Goal: Navigation & Orientation: Find specific page/section

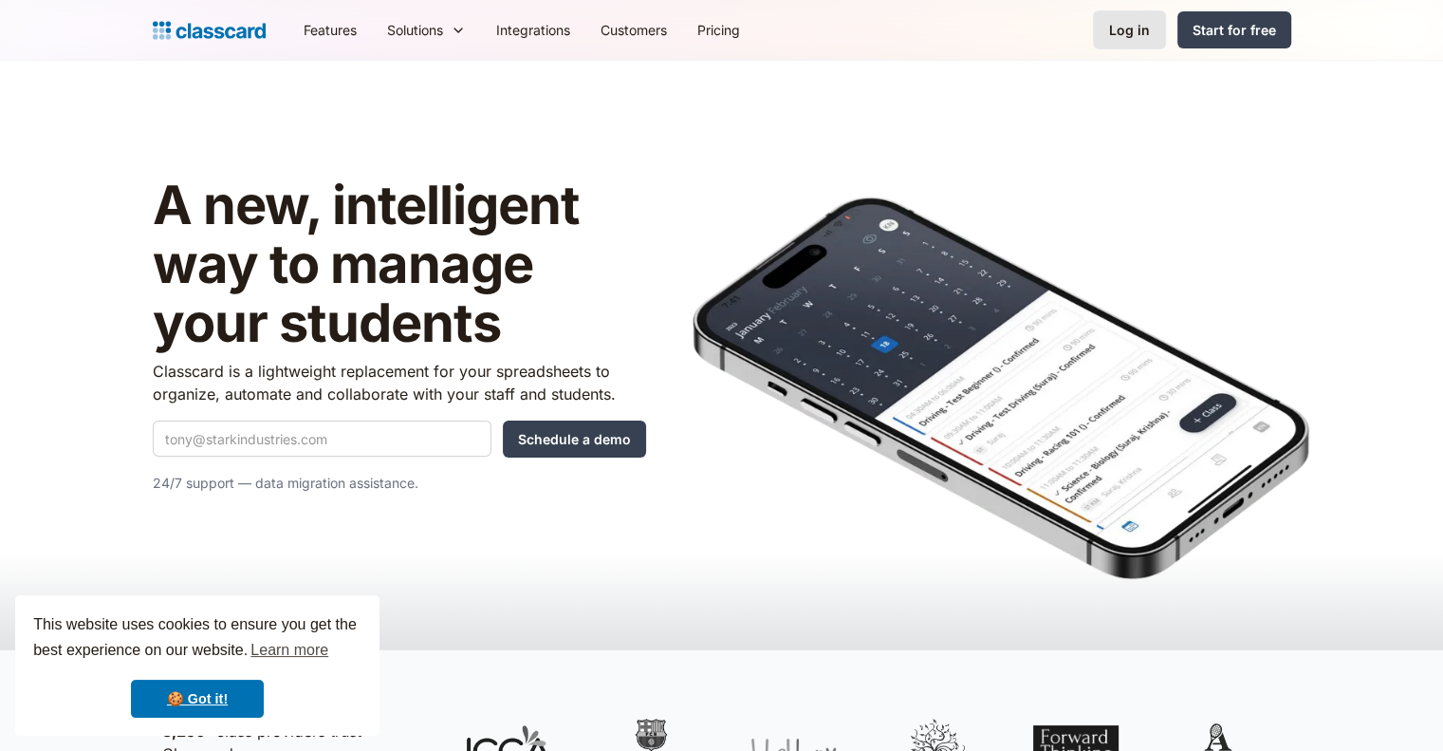
click at [1140, 36] on div "Log in" at bounding box center [1129, 30] width 41 height 20
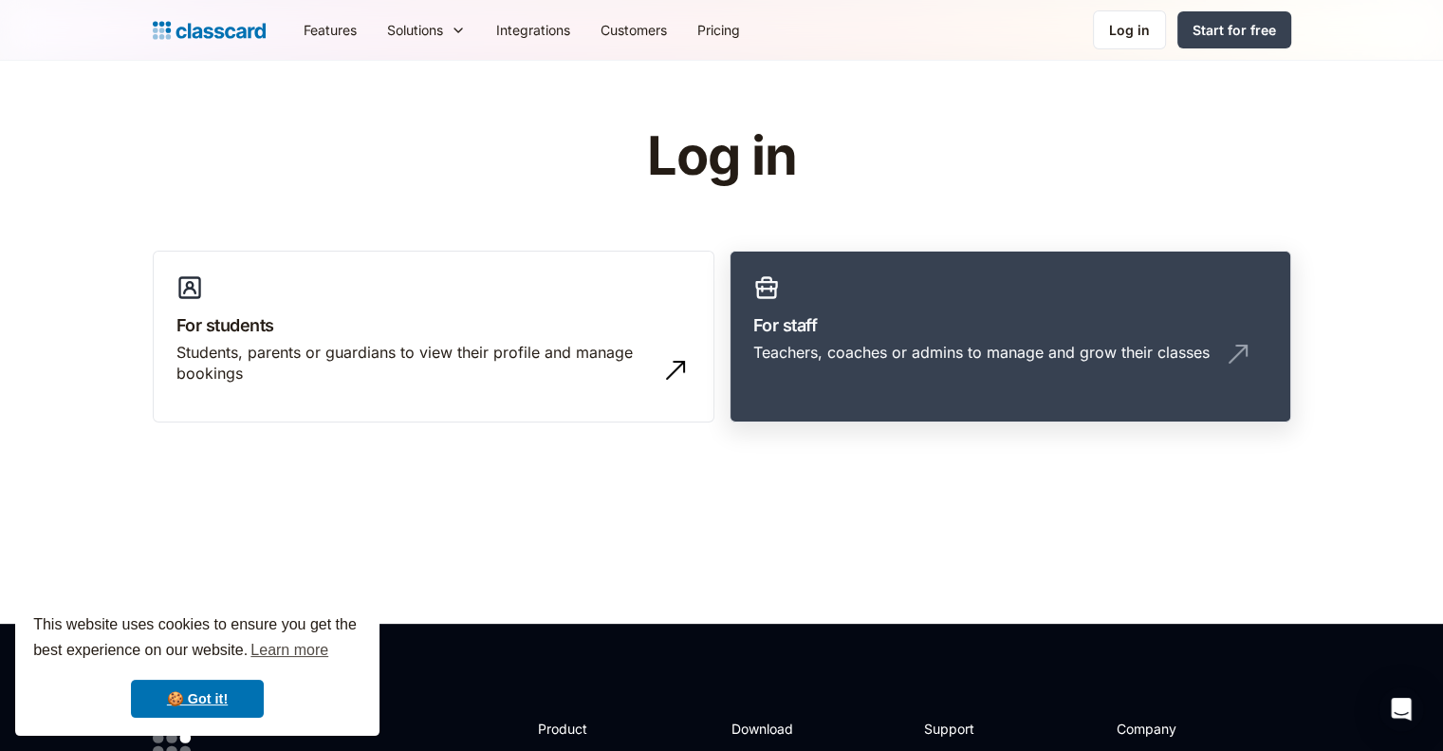
click at [904, 326] on h3 "For staff" at bounding box center [1010, 325] width 514 height 26
